Goal: Task Accomplishment & Management: Manage account settings

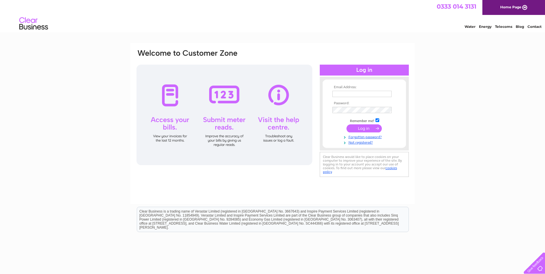
type input "[EMAIL_ADDRESS][DOMAIN_NAME]"
click at [364, 127] on input "submit" at bounding box center [364, 128] width 35 height 8
click at [386, 93] on input "[EMAIL_ADDRESS][DOMAIN_NAME]" at bounding box center [362, 94] width 59 height 6
click at [382, 95] on input "[EMAIL_ADDRESS][DOMAIN_NAME]" at bounding box center [362, 94] width 59 height 6
drag, startPoint x: 386, startPoint y: 93, endPoint x: 313, endPoint y: 93, distance: 73.0
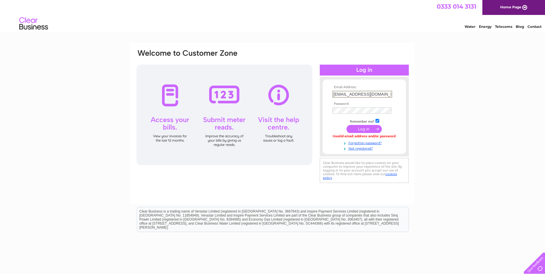
click at [313, 93] on div "Email Address: [EMAIL_ADDRESS][DOMAIN_NAME] Password:" at bounding box center [273, 117] width 274 height 136
paste input "accounts"
type input "[EMAIL_ADDRESS][DOMAIN_NAME]"
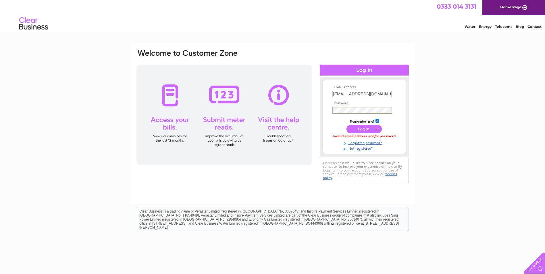
click at [319, 110] on div "Email Address: [EMAIL_ADDRESS][DOMAIN_NAME] Password:" at bounding box center [273, 117] width 274 height 136
click at [333, 127] on td at bounding box center [364, 129] width 67 height 11
click at [359, 129] on input "submit" at bounding box center [364, 128] width 35 height 8
